Goal: Check status

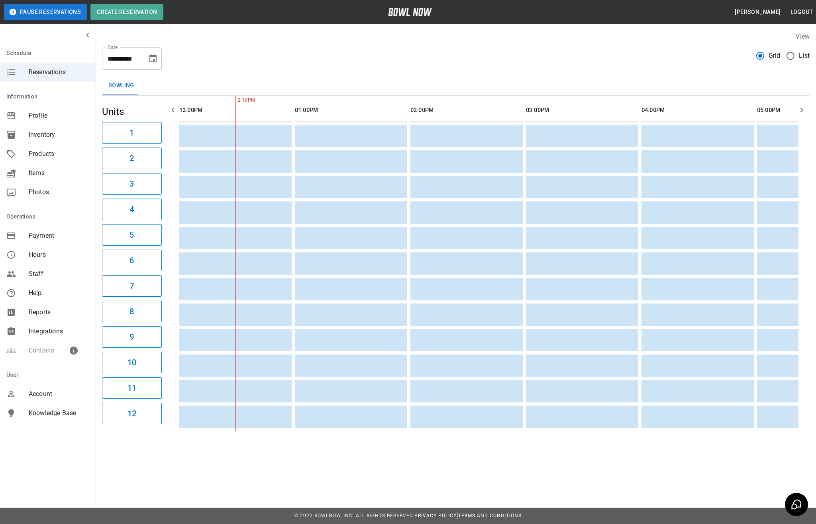
scroll to position [0, 79]
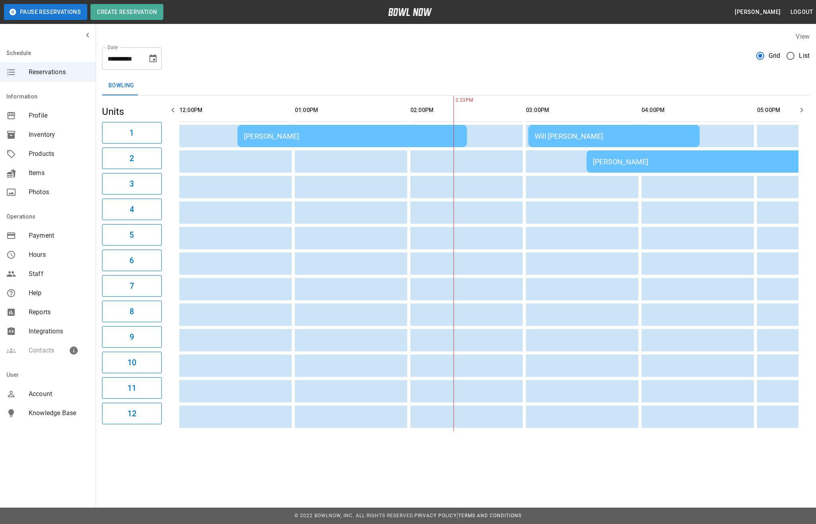
click at [568, 132] on td "Will [PERSON_NAME]" at bounding box center [613, 136] width 171 height 22
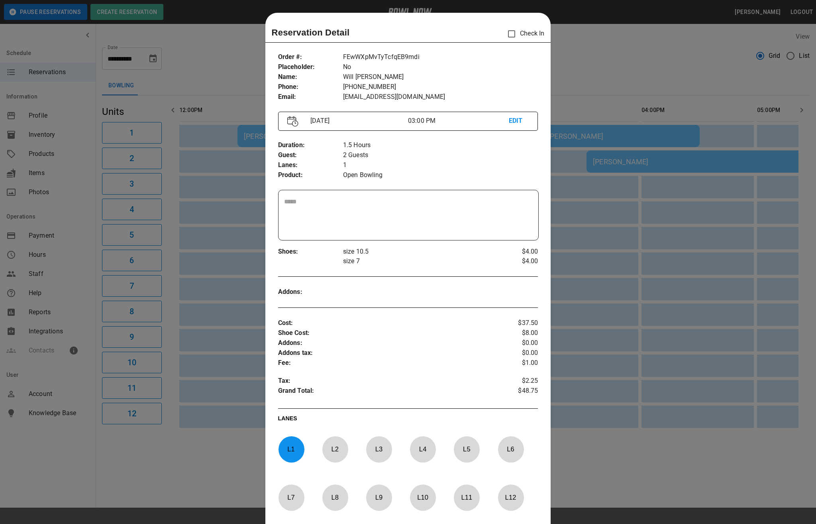
scroll to position [13, 0]
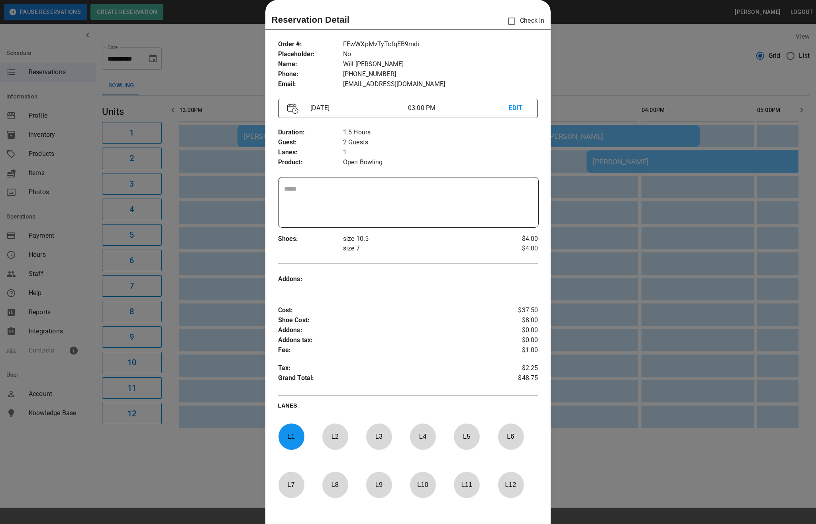
click at [564, 135] on div at bounding box center [408, 262] width 816 height 524
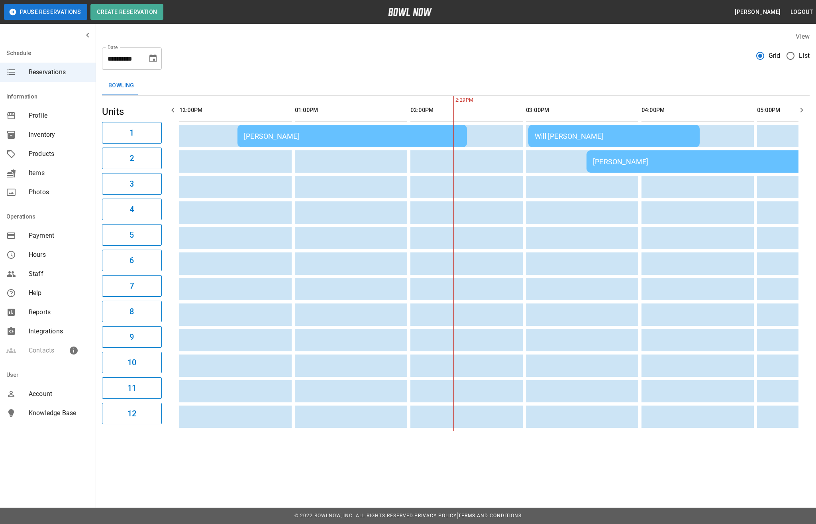
click at [564, 135] on div "Will [PERSON_NAME]" at bounding box center [614, 136] width 159 height 8
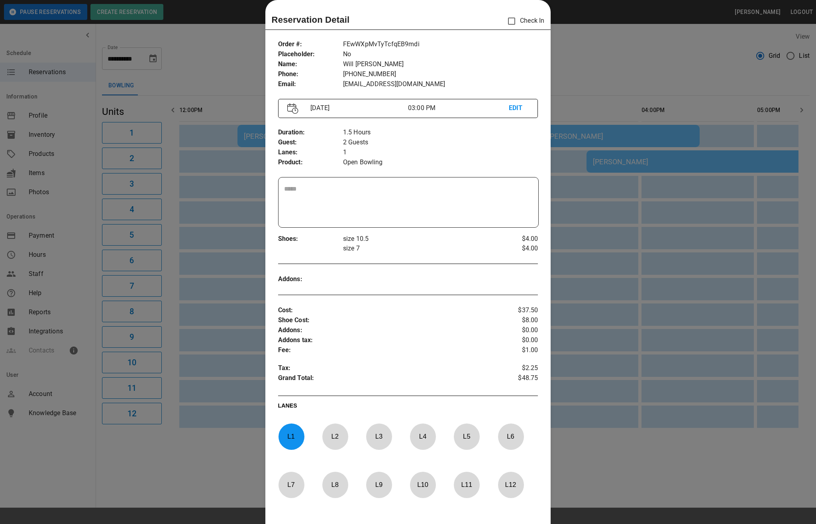
drag, startPoint x: 587, startPoint y: 164, endPoint x: 690, endPoint y: 175, distance: 103.3
click at [589, 165] on div at bounding box center [408, 262] width 816 height 524
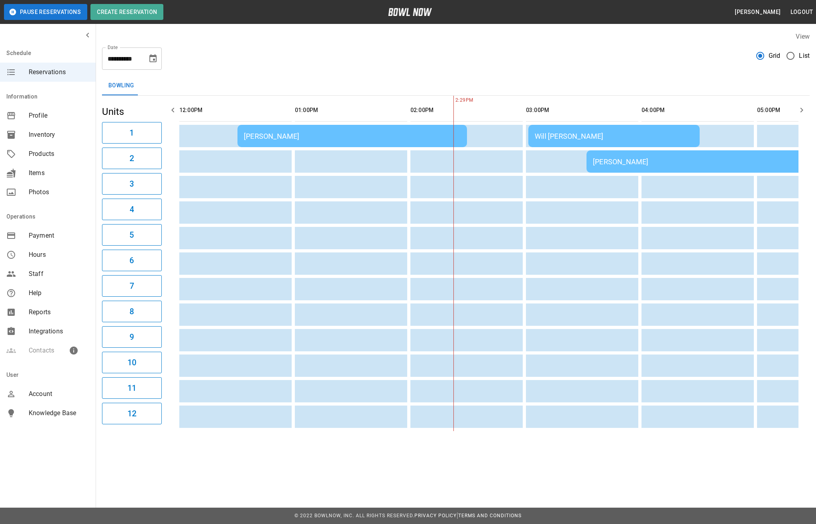
click at [690, 165] on div "[PERSON_NAME]" at bounding box center [701, 161] width 217 height 8
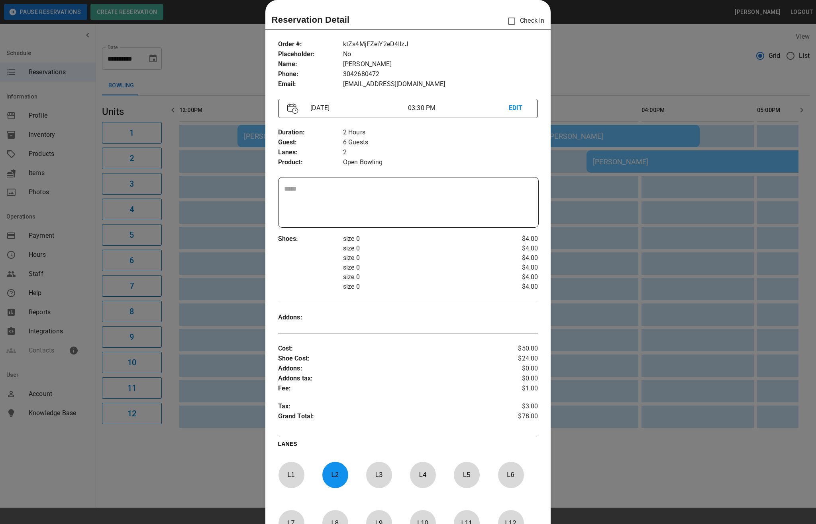
click at [662, 77] on div at bounding box center [408, 262] width 816 height 524
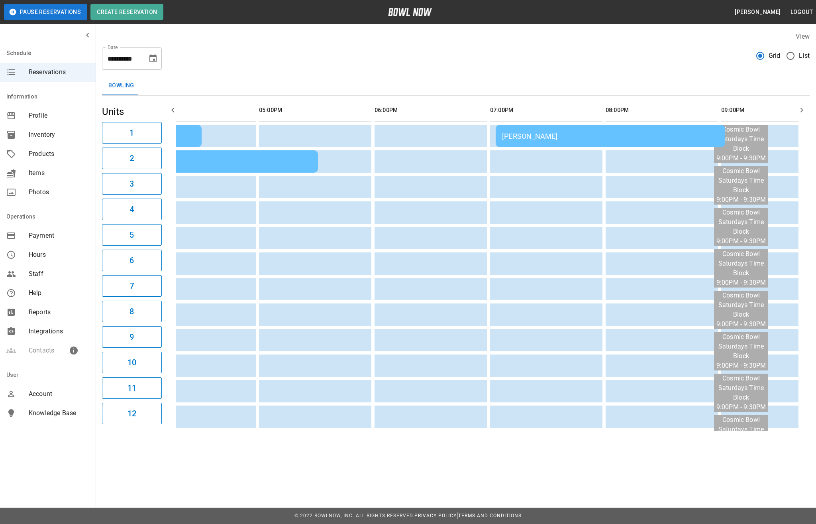
scroll to position [0, 763]
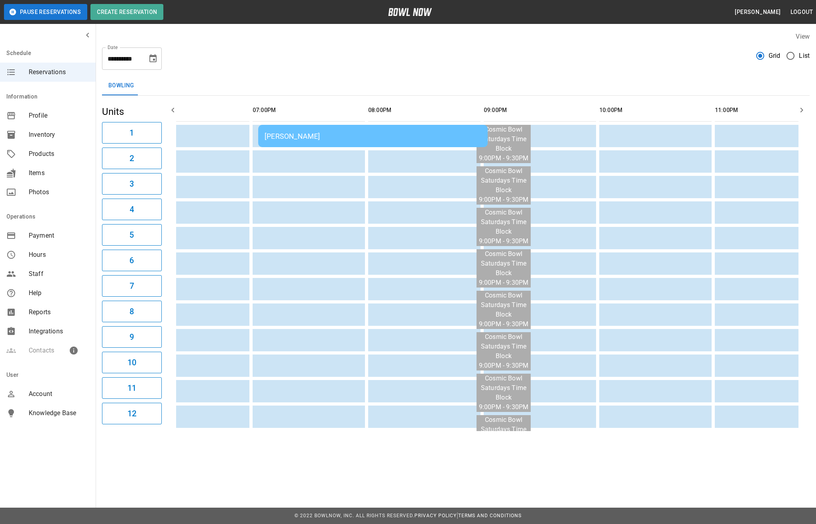
click at [376, 140] on div "[PERSON_NAME]" at bounding box center [373, 136] width 217 height 8
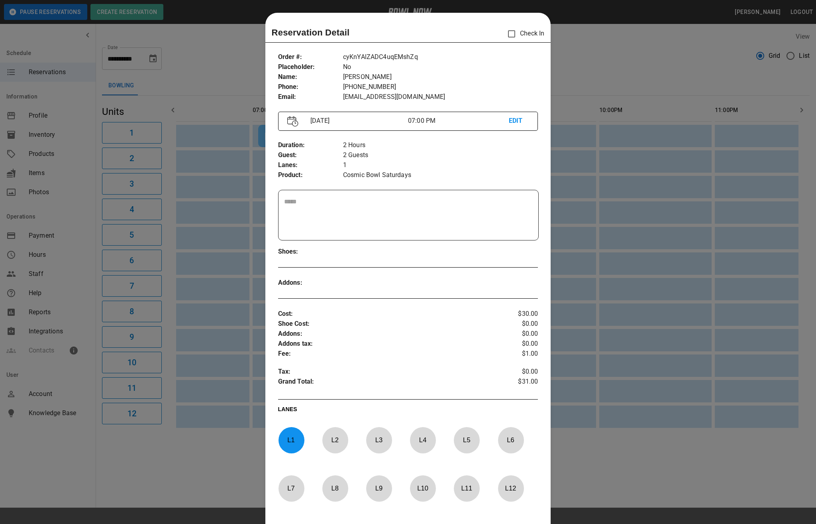
scroll to position [13, 0]
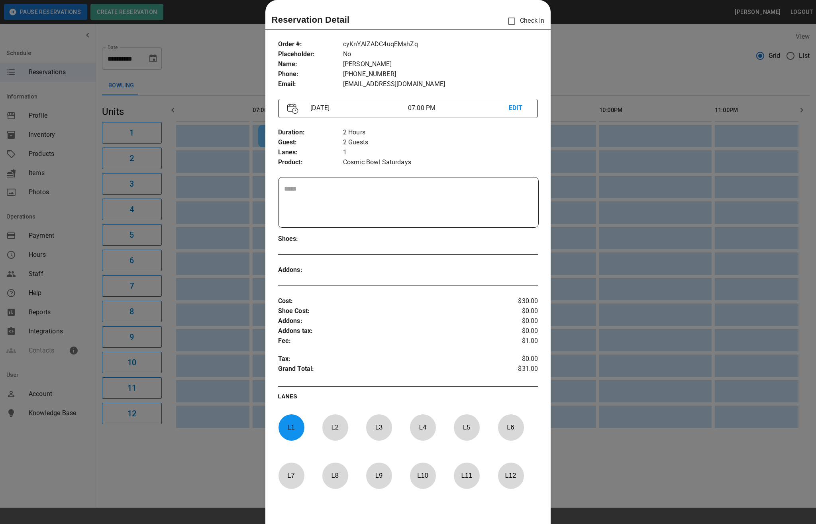
click at [627, 78] on div at bounding box center [408, 262] width 816 height 524
